Goal: Use online tool/utility: Utilize a website feature to perform a specific function

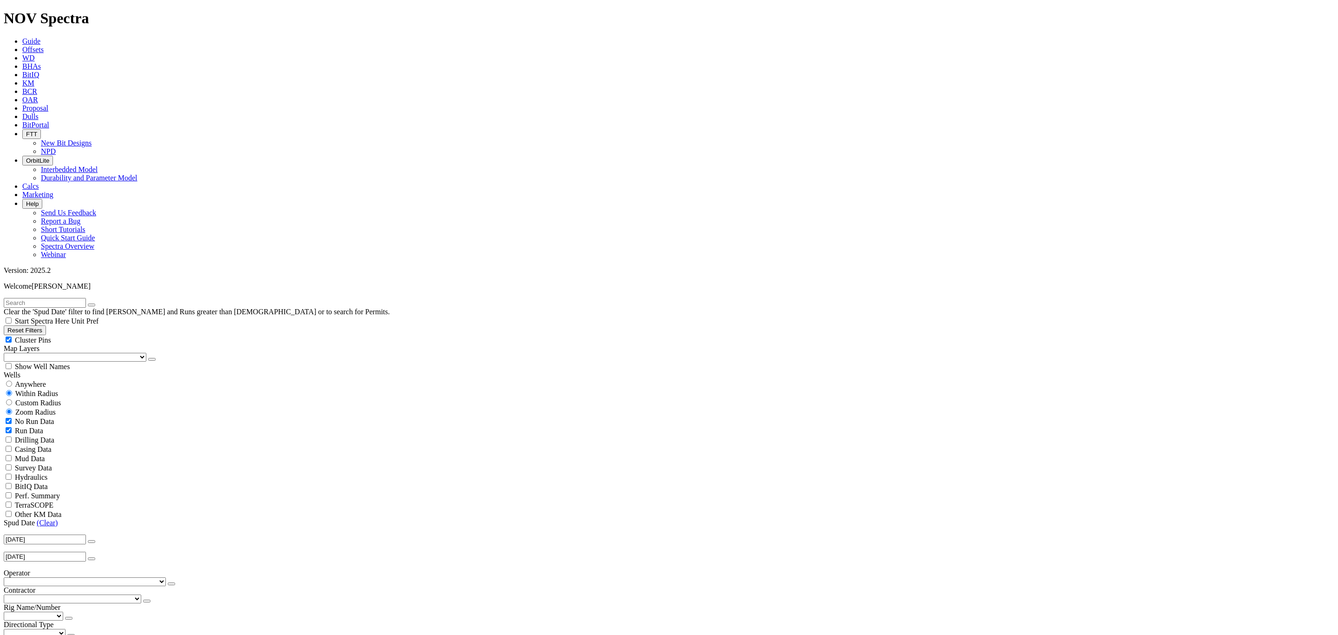
scroll to position [34971, 0]
click at [86, 298] on input "text" at bounding box center [45, 303] width 82 height 10
type input "K1"
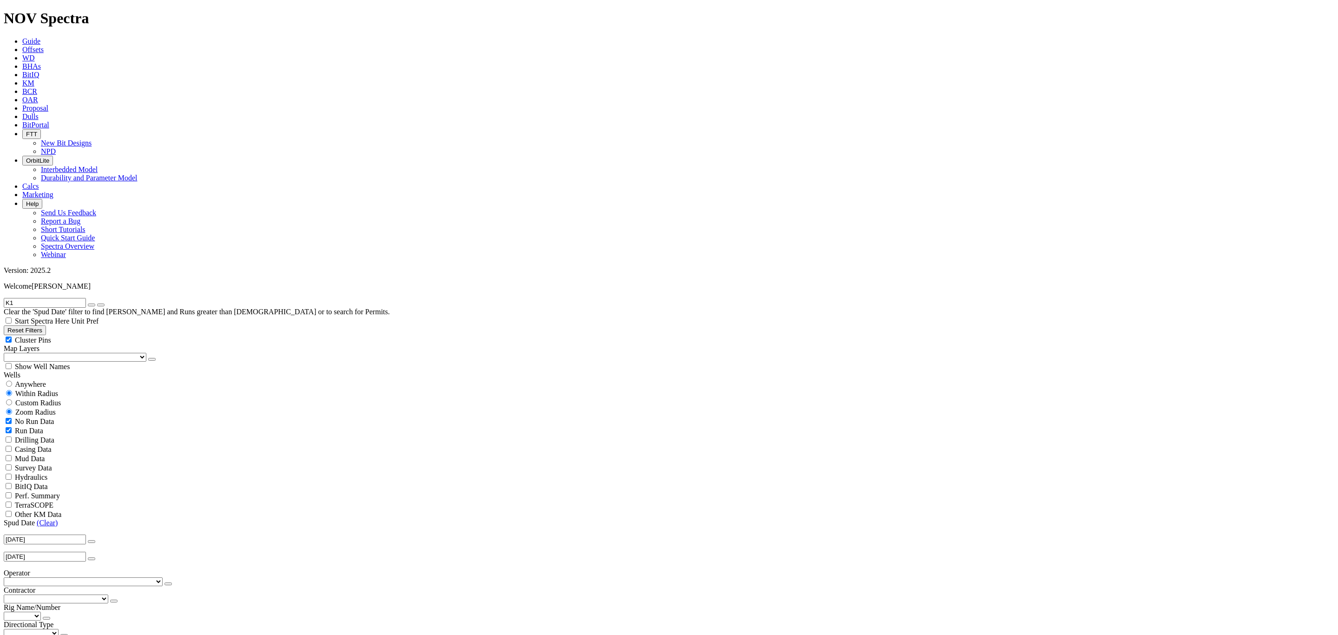
click at [92, 305] on icon "button" at bounding box center [92, 305] width 0 height 0
select select "8.75"
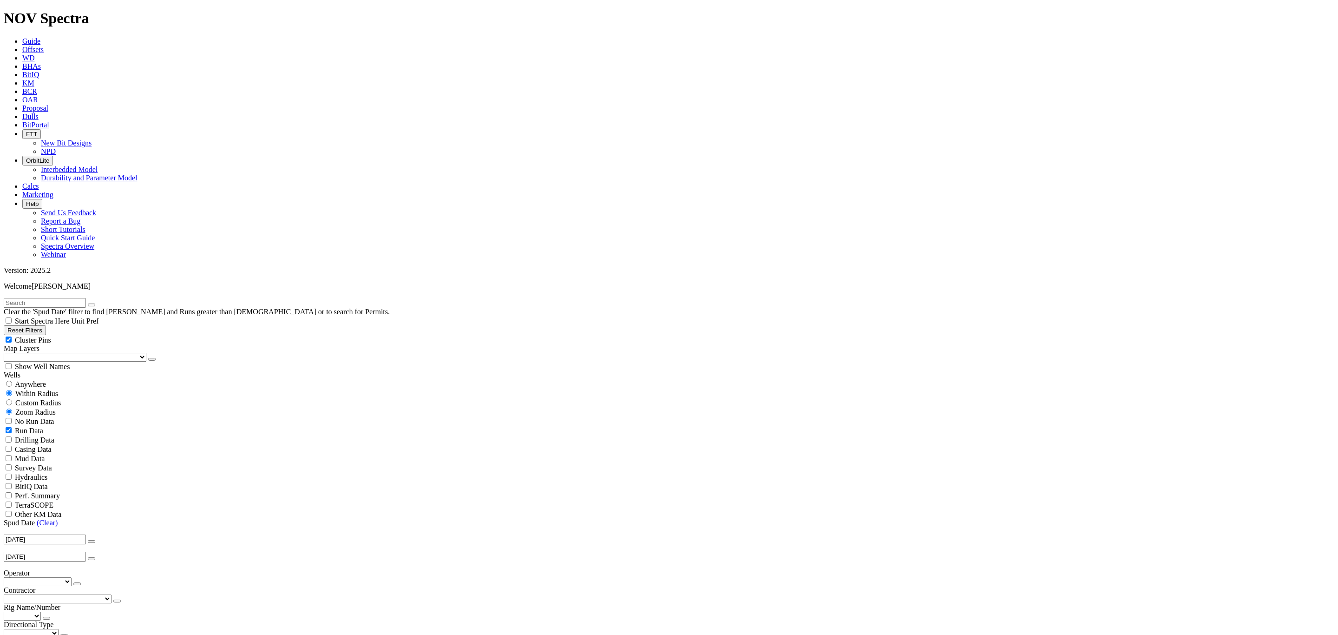
checkbox input "false"
select select "? number:8.75 ?"
